Goal: Communication & Community: Answer question/provide support

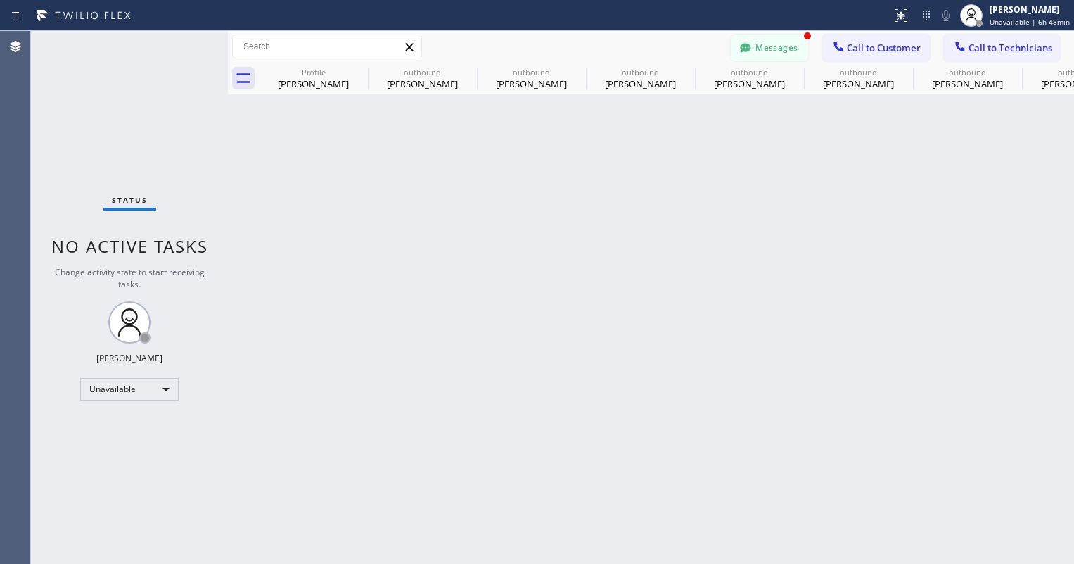
click at [746, 49] on icon at bounding box center [746, 47] width 11 height 9
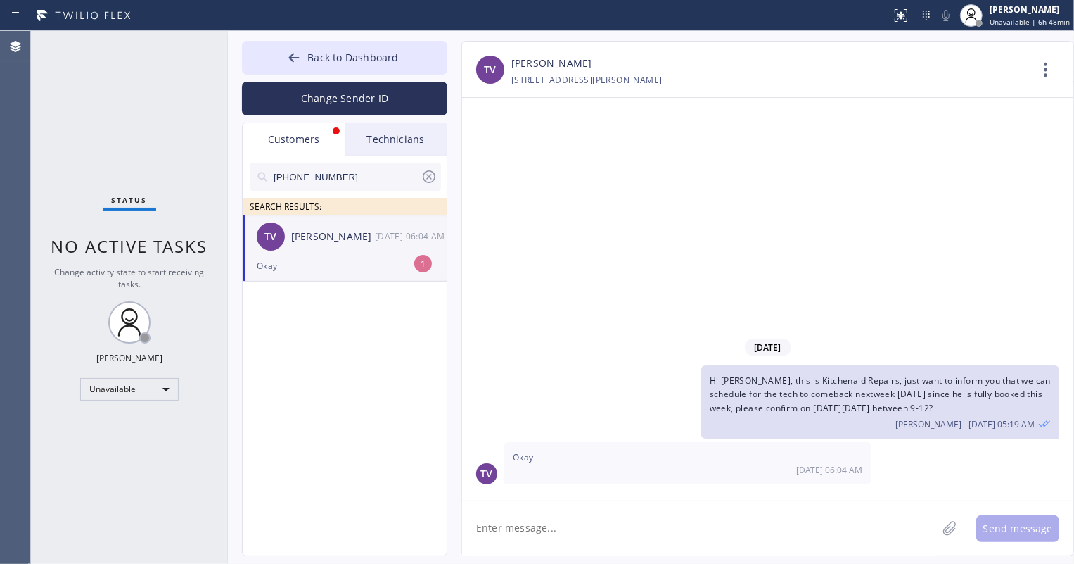
click at [364, 257] on div "Okay" at bounding box center [345, 265] width 176 height 16
click at [539, 64] on link "[PERSON_NAME]" at bounding box center [551, 64] width 80 height 16
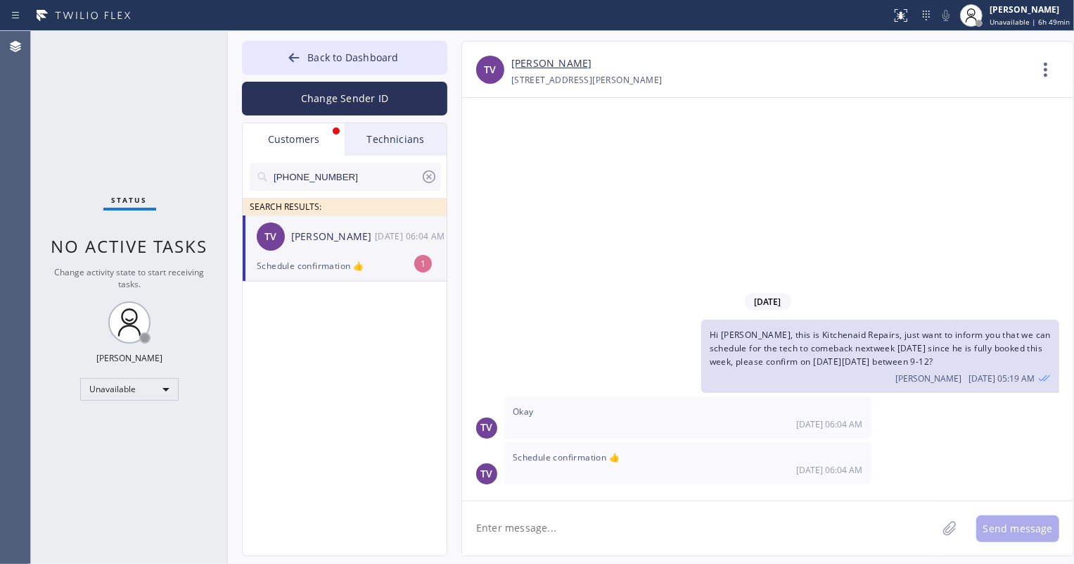
click at [371, 251] on div "TV Tan Vu [DATE] 06:04 AM" at bounding box center [345, 236] width 205 height 42
click at [582, 520] on textarea at bounding box center [699, 528] width 475 height 54
click at [426, 177] on icon at bounding box center [429, 176] width 17 height 17
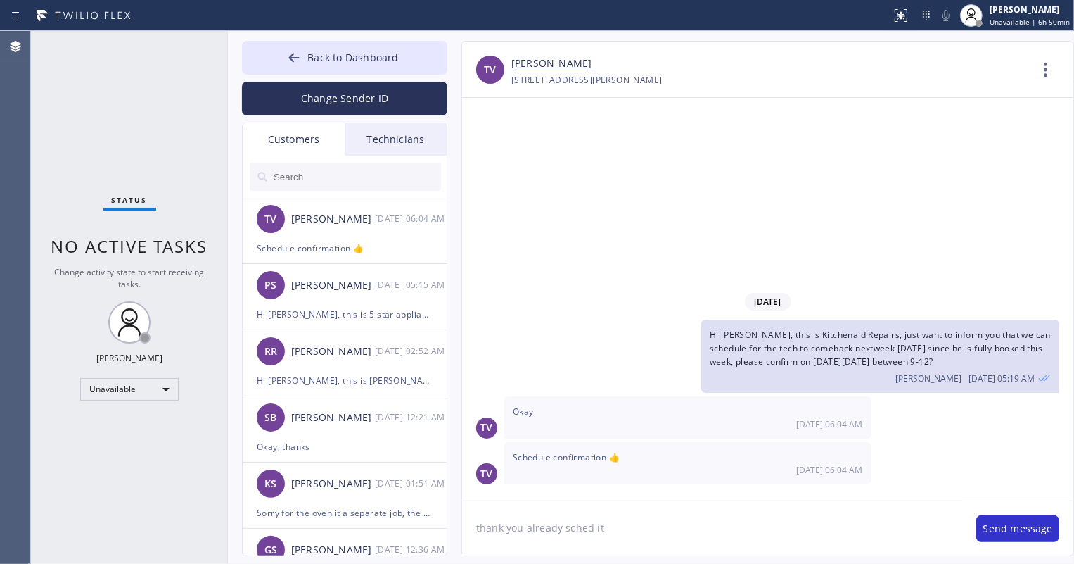
click at [528, 526] on textarea "thank you already sched it" at bounding box center [712, 528] width 500 height 54
click at [689, 523] on textarea "thank you for the confirmation already sched it" at bounding box center [712, 528] width 500 height 54
drag, startPoint x: 747, startPoint y: 538, endPoint x: 917, endPoint y: 542, distance: 170.3
click at [754, 538] on textarea "thank you for the confirmation already schedule it" at bounding box center [712, 528] width 500 height 54
type textarea "thank you for the confirmation already schedule it :)"
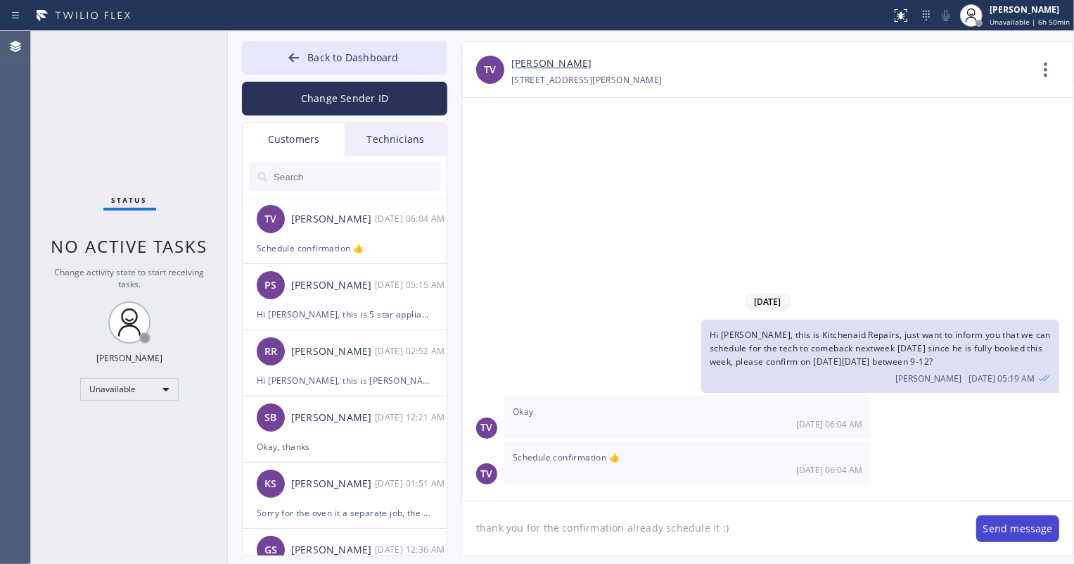
click at [1031, 530] on button "Send message" at bounding box center [1017, 528] width 83 height 27
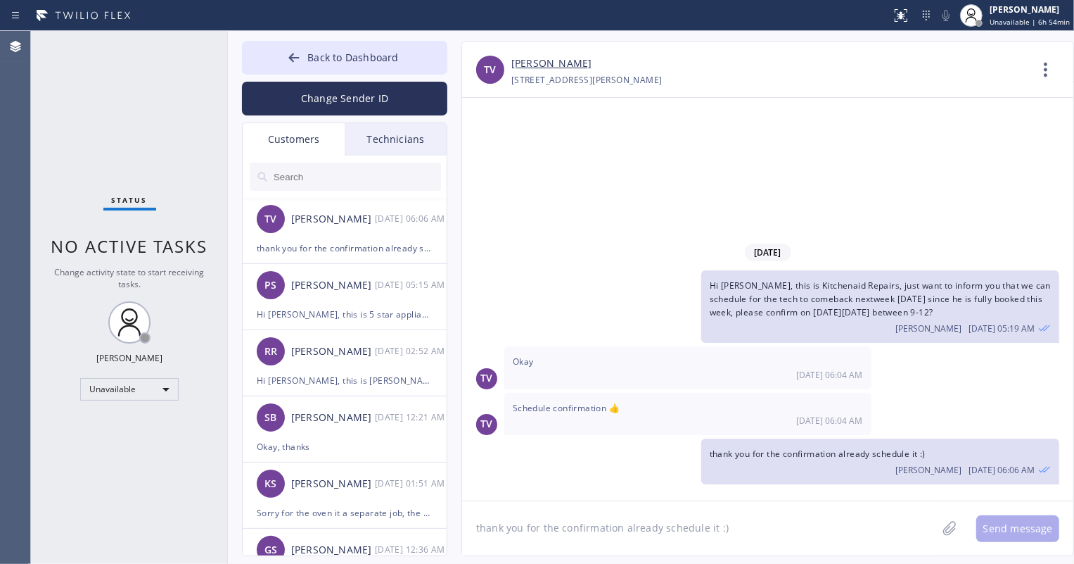
click at [329, 173] on input "text" at bounding box center [356, 177] width 169 height 28
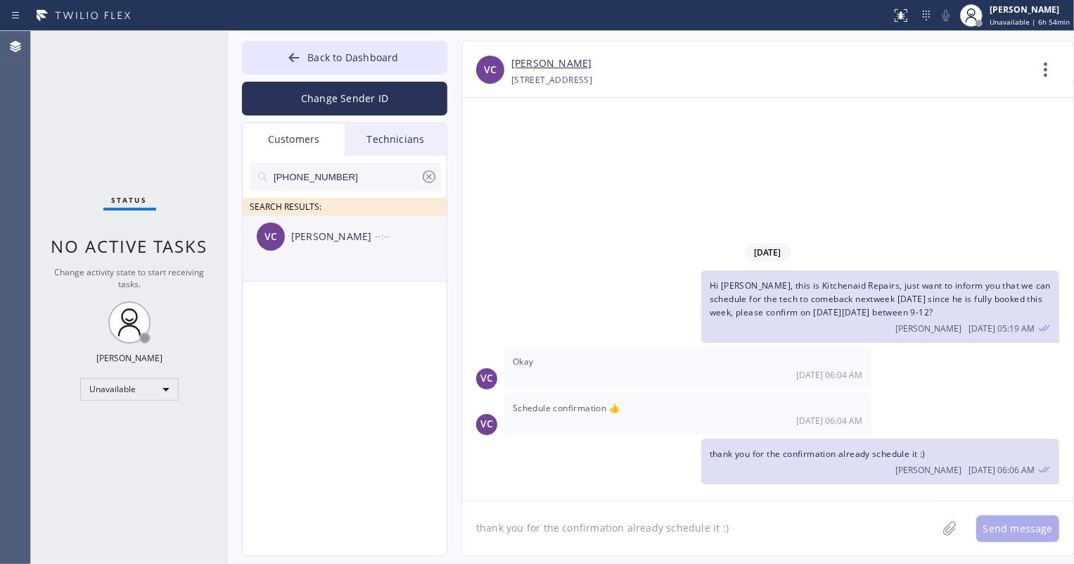
click at [337, 253] on div "VC [PERSON_NAME] --:--" at bounding box center [345, 236] width 205 height 42
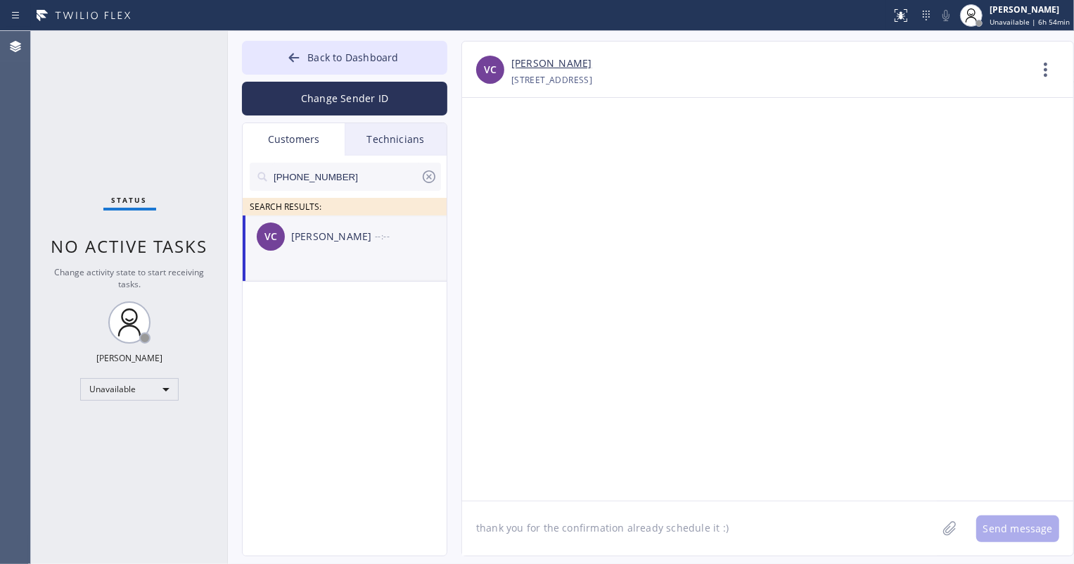
click at [509, 530] on textarea "thank you for the confirmation already schedule it :)" at bounding box center [699, 528] width 475 height 54
click at [591, 526] on textarea "Hi [PERSON_NAME], this is" at bounding box center [712, 528] width 500 height 54
paste textarea "Spectrum Appliance Repair"
click at [471, 542] on textarea "Hi [PERSON_NAME], this is Spectrum Appliance Repair" at bounding box center [712, 528] width 500 height 54
click at [706, 526] on textarea "Hi [PERSON_NAME], this is Spectrum Appliance Repair" at bounding box center [712, 528] width 500 height 54
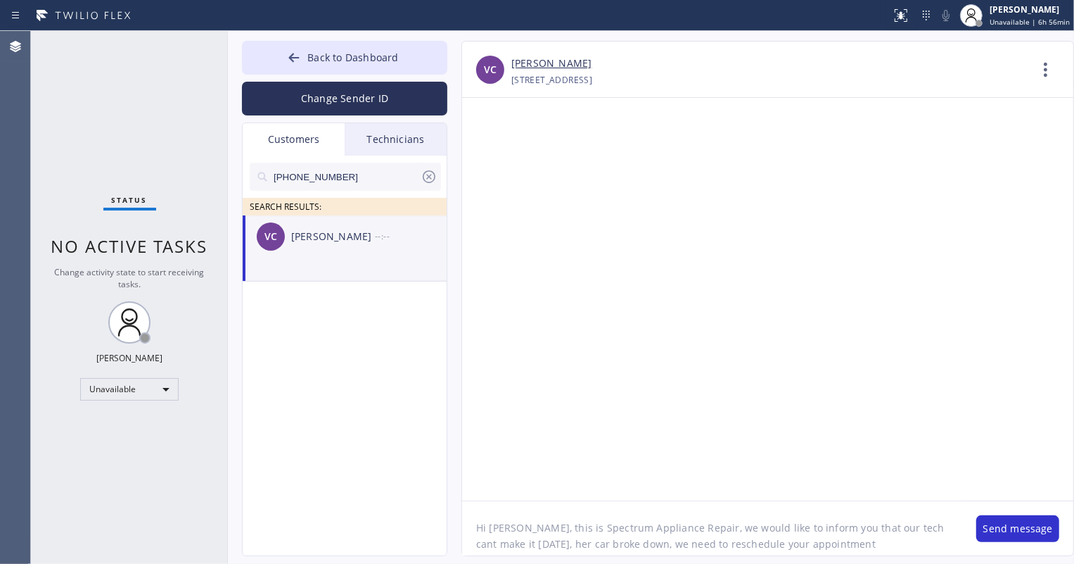
click at [815, 547] on textarea "Hi [PERSON_NAME], this is Spectrum Appliance Repair, we would like to inform yo…" at bounding box center [712, 528] width 500 height 54
drag, startPoint x: 824, startPoint y: 545, endPoint x: 755, endPoint y: 547, distance: 69.0
click at [755, 547] on textarea "Hi [PERSON_NAME], this is Spectrum Appliance Repair, we would like to inform yo…" at bounding box center [712, 528] width 500 height 54
click at [813, 541] on textarea "Hi [PERSON_NAME], this is Spectrum Appliance Repair, we would like to inform yo…" at bounding box center [712, 528] width 500 height 54
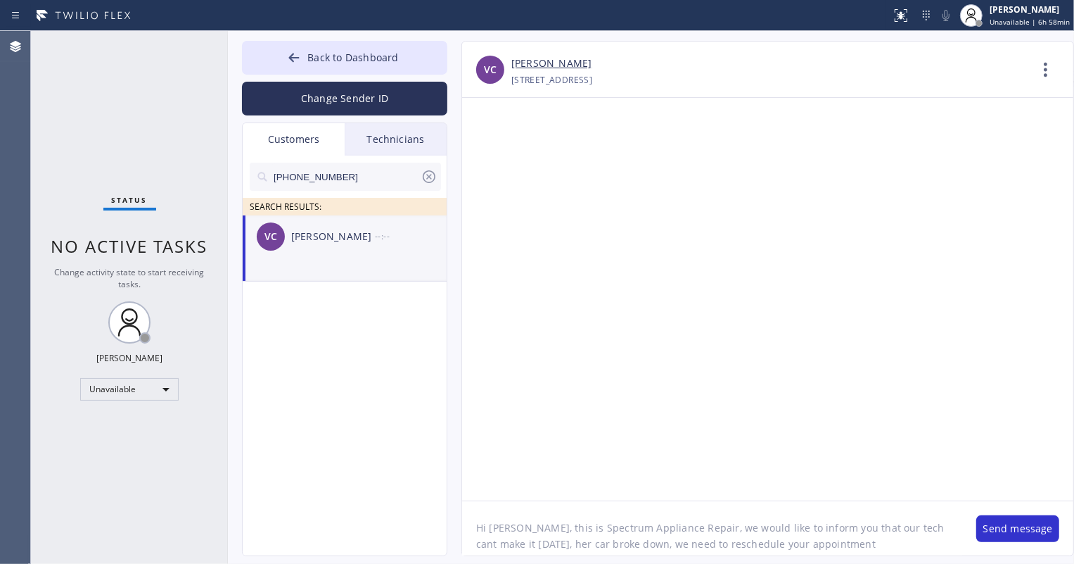
click at [822, 543] on textarea "Hi [PERSON_NAME], this is Spectrum Appliance Repair, we would like to inform yo…" at bounding box center [712, 528] width 500 height 54
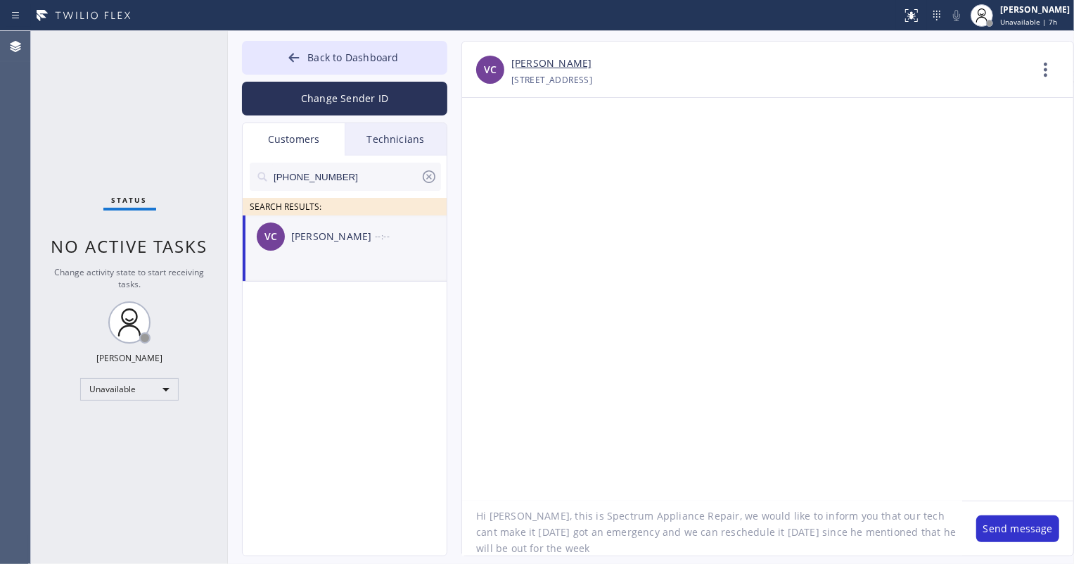
drag, startPoint x: 598, startPoint y: 549, endPoint x: 893, endPoint y: 534, distance: 295.9
click at [893, 534] on textarea "Hi [PERSON_NAME], this is Spectrum Appliance Repair, we would like to inform yo…" at bounding box center [712, 528] width 500 height 54
drag, startPoint x: 602, startPoint y: 549, endPoint x: 893, endPoint y: 528, distance: 292.7
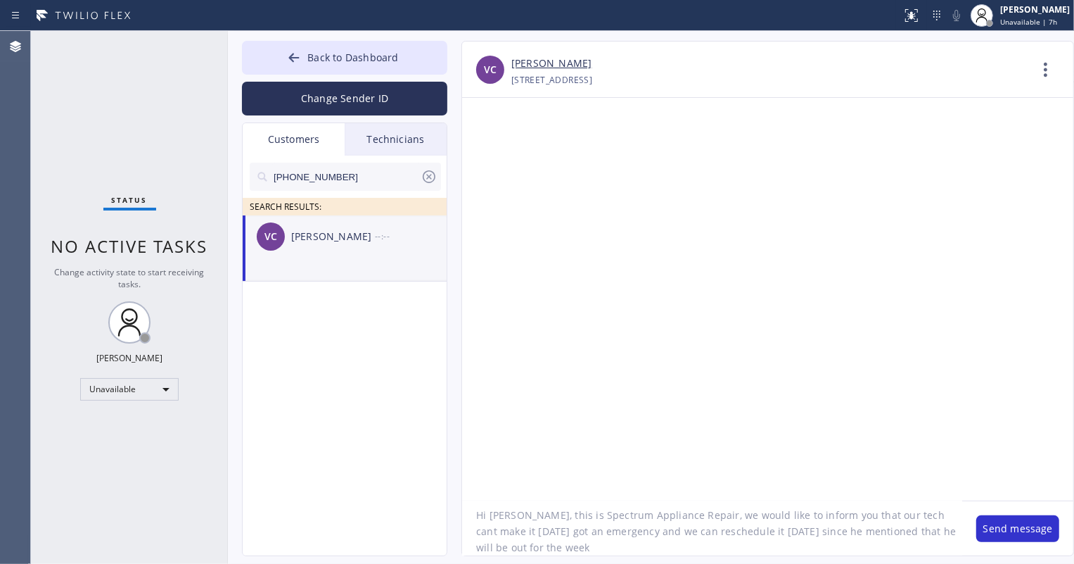
click at [893, 528] on textarea "Hi [PERSON_NAME], this is Spectrum Appliance Repair, we would like to inform yo…" at bounding box center [712, 528] width 500 height 54
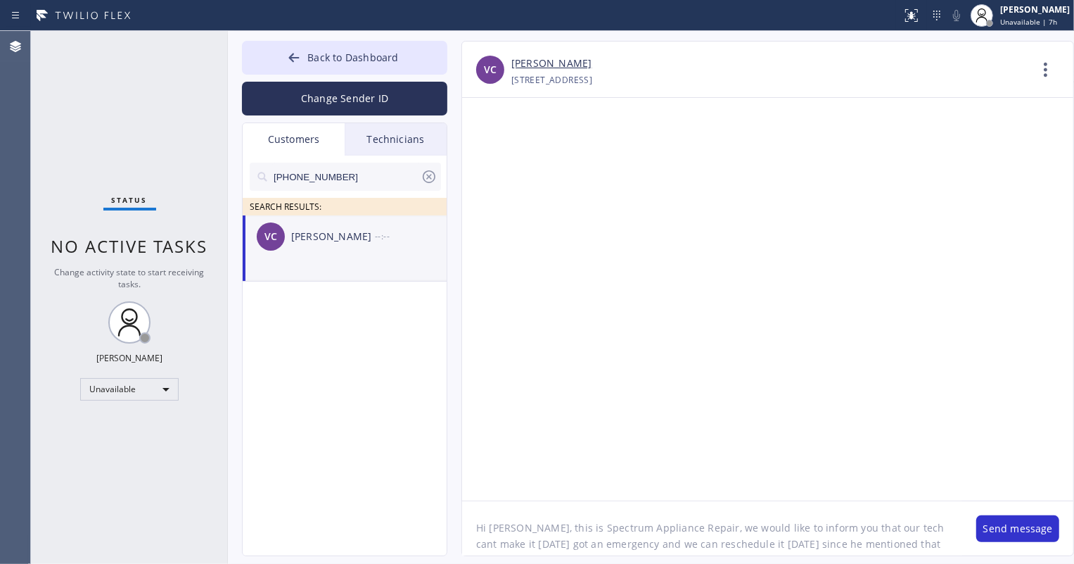
scroll to position [0, 0]
click at [611, 547] on textarea "Hi [PERSON_NAME], this is Spectrum Appliance Repair, we would like to inform yo…" at bounding box center [712, 528] width 500 height 54
paste textarea "he will be out for the week"
drag, startPoint x: 575, startPoint y: 545, endPoint x: 904, endPoint y: 535, distance: 329.4
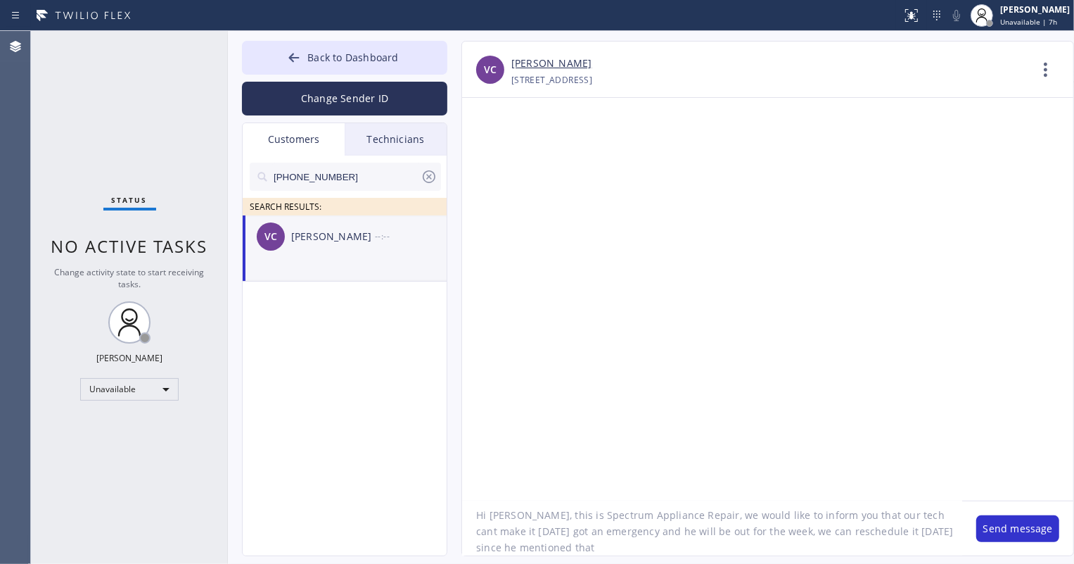
click at [904, 535] on textarea "Hi [PERSON_NAME], this is Spectrum Appliance Repair, we would like to inform yo…" at bounding box center [712, 528] width 500 height 54
type textarea "Hi [PERSON_NAME], this is Spectrum Appliance Repair, we would like to inform yo…"
click at [985, 536] on button "Send message" at bounding box center [1017, 528] width 83 height 27
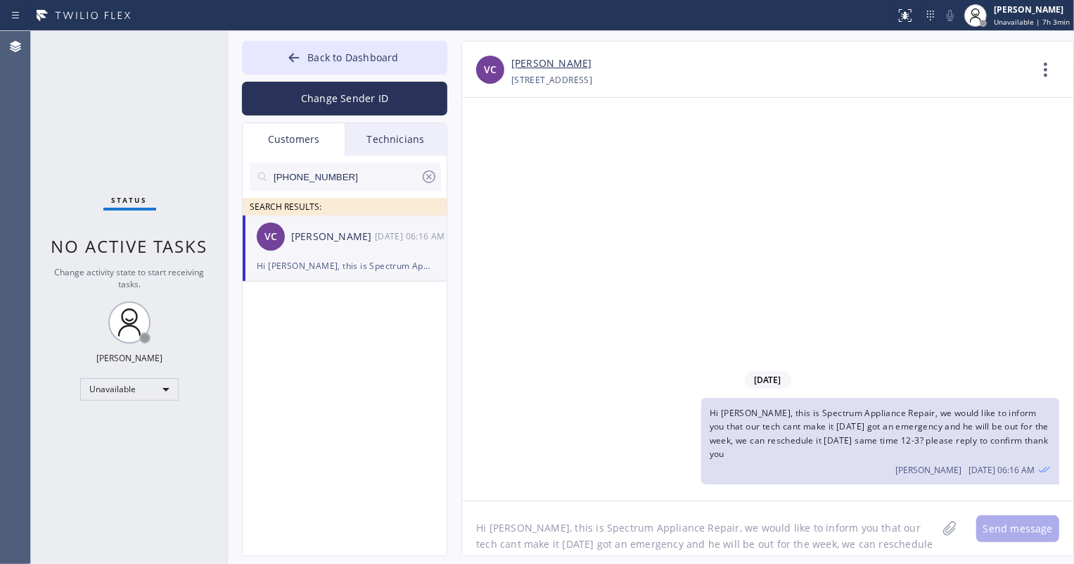
click at [386, 139] on div "Technicians" at bounding box center [396, 139] width 102 height 32
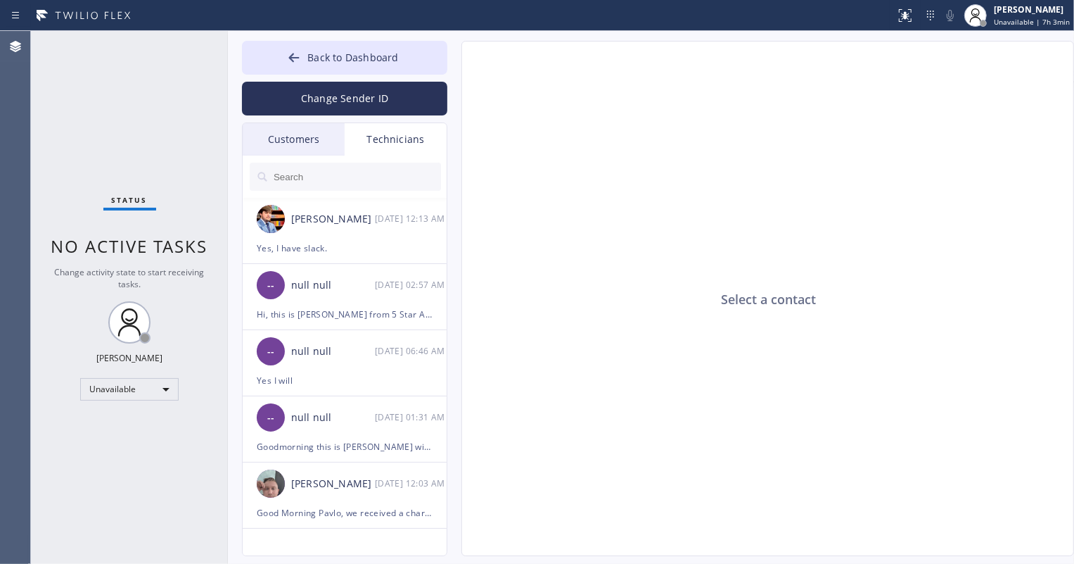
click at [316, 144] on div "Customers" at bounding box center [294, 139] width 102 height 32
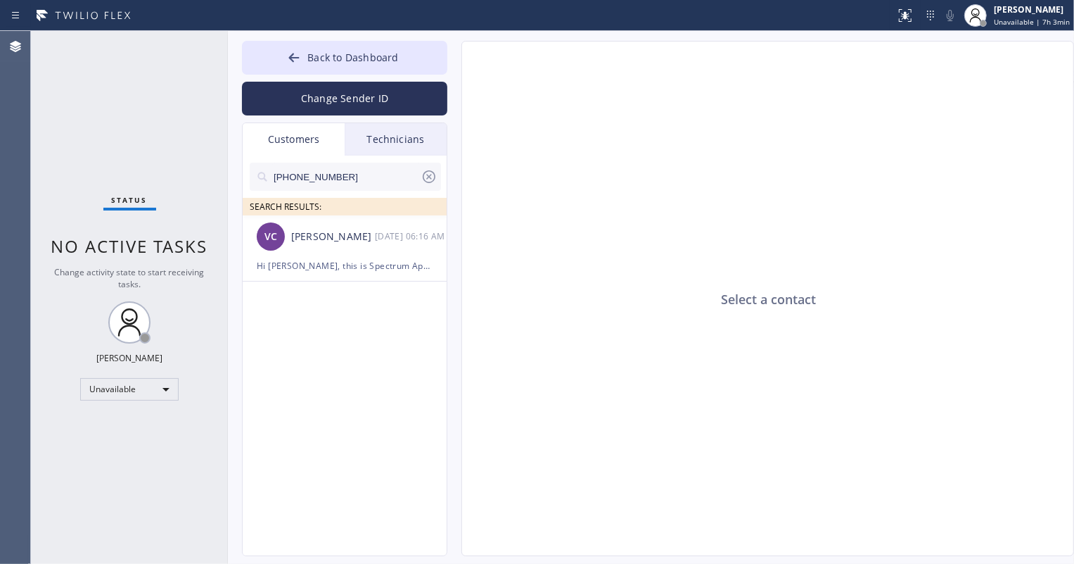
click at [386, 149] on div "Technicians" at bounding box center [396, 139] width 102 height 32
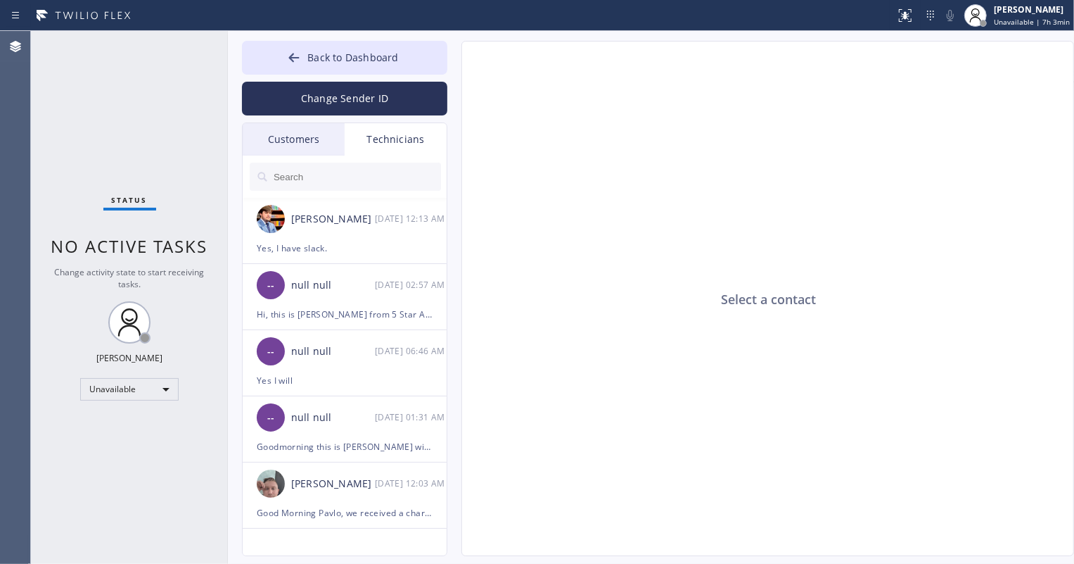
click at [316, 132] on div "Customers" at bounding box center [294, 139] width 102 height 32
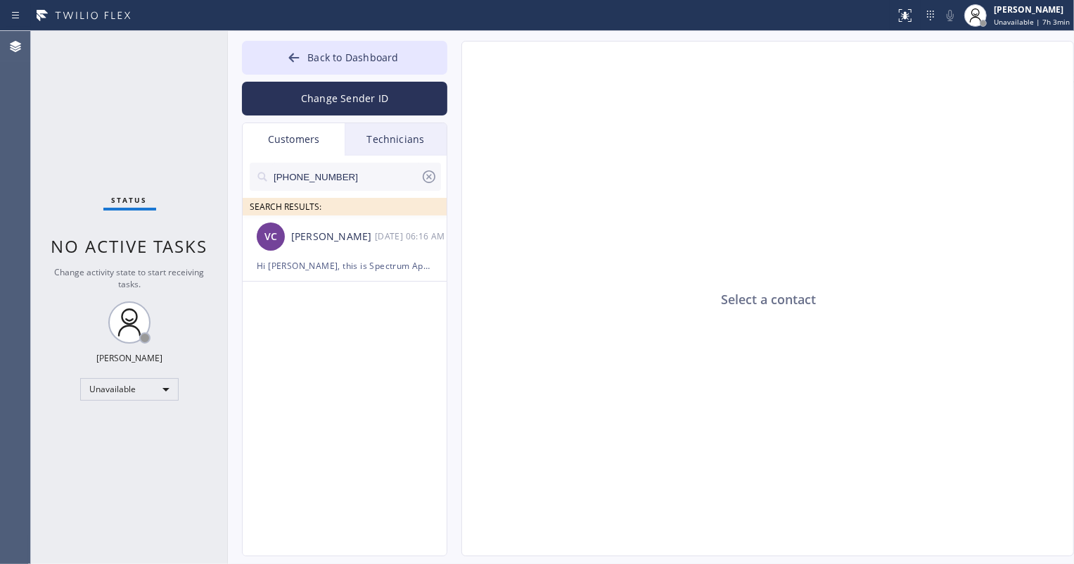
click at [435, 175] on icon at bounding box center [429, 176] width 13 height 13
